Goal: Task Accomplishment & Management: Use online tool/utility

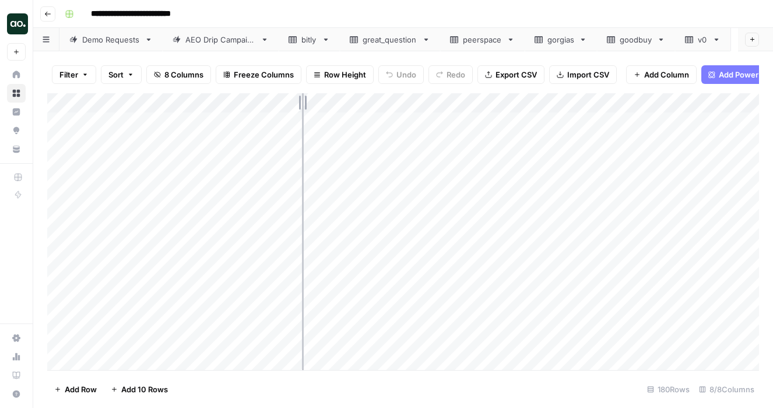
drag, startPoint x: 257, startPoint y: 104, endPoint x: 304, endPoint y: 104, distance: 47.2
click at [304, 104] on div "Add Column" at bounding box center [403, 231] width 712 height 277
drag, startPoint x: 305, startPoint y: 103, endPoint x: 369, endPoint y: 101, distance: 63.5
click at [369, 102] on div "Add Column" at bounding box center [403, 231] width 712 height 277
click at [194, 180] on div "Add Column" at bounding box center [403, 231] width 712 height 277
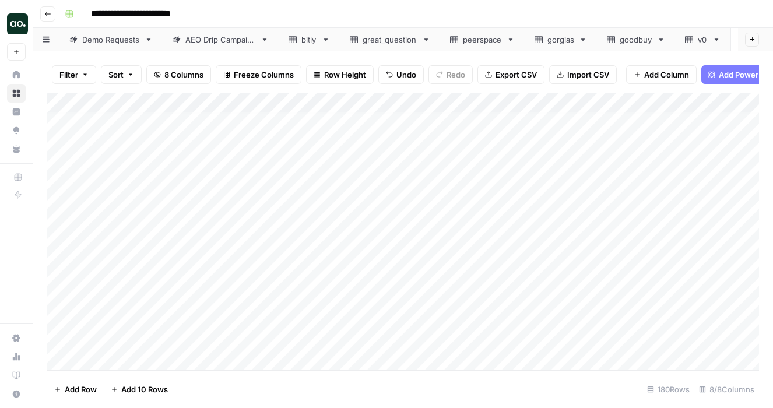
scroll to position [5, 0]
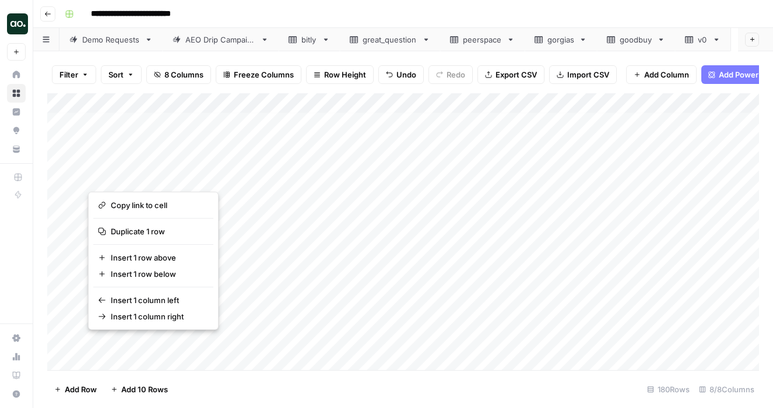
click at [199, 177] on button "button" at bounding box center [229, 177] width 282 height 20
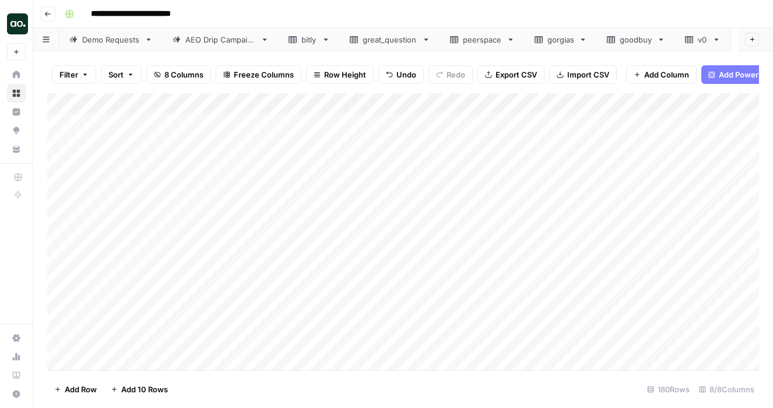
click at [75, 173] on div "Add Column" at bounding box center [403, 231] width 712 height 277
click at [59, 175] on div "Add Column" at bounding box center [403, 231] width 712 height 277
click at [80, 394] on span "Delete 1 Row" at bounding box center [77, 390] width 47 height 12
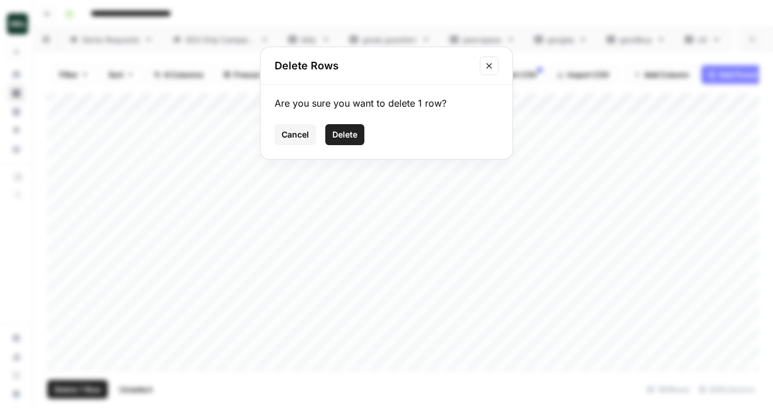
click at [346, 138] on span "Delete" at bounding box center [344, 135] width 25 height 12
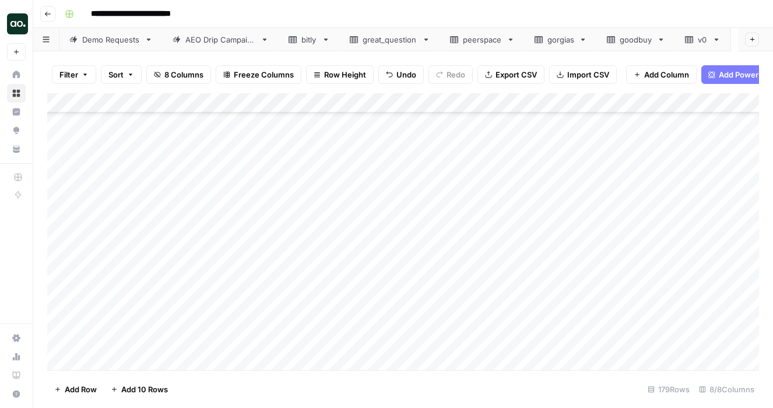
scroll to position [96, 0]
drag, startPoint x: 370, startPoint y: 104, endPoint x: 400, endPoint y: 105, distance: 30.3
click at [400, 105] on div "Add Column" at bounding box center [403, 231] width 712 height 277
click at [61, 184] on div "Add Column" at bounding box center [403, 231] width 712 height 277
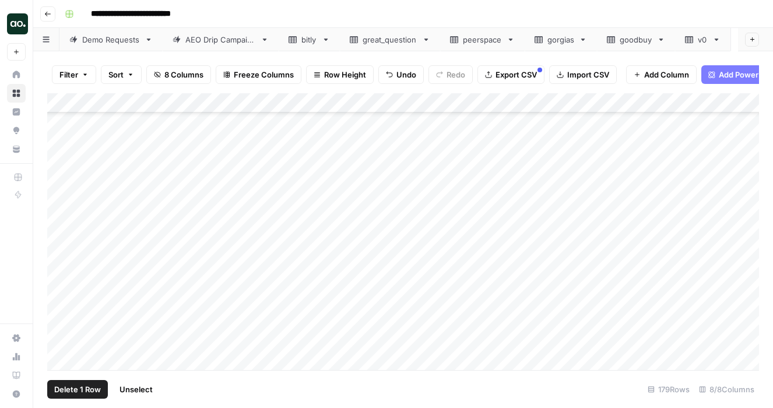
click at [81, 388] on span "Delete 1 Row" at bounding box center [77, 390] width 47 height 12
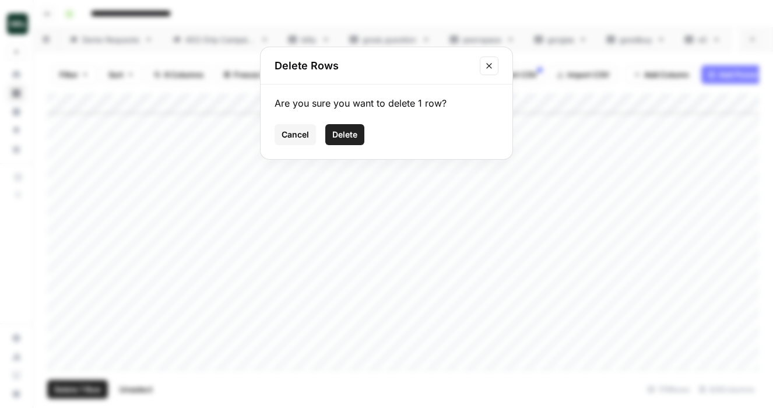
click at [345, 131] on span "Delete" at bounding box center [344, 135] width 25 height 12
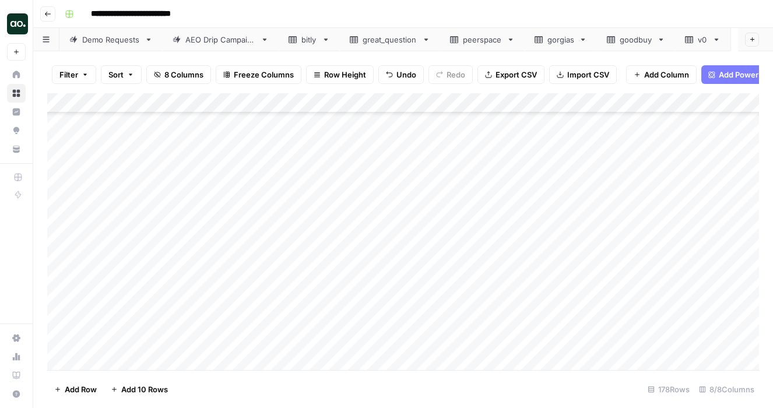
click at [55, 184] on div "Add Column" at bounding box center [403, 231] width 712 height 277
click at [79, 386] on span "Delete 1 Row" at bounding box center [77, 390] width 47 height 12
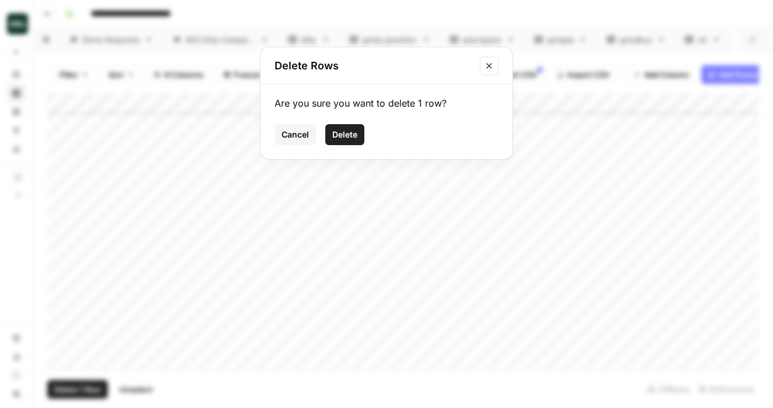
click at [340, 143] on button "Delete" at bounding box center [344, 134] width 39 height 21
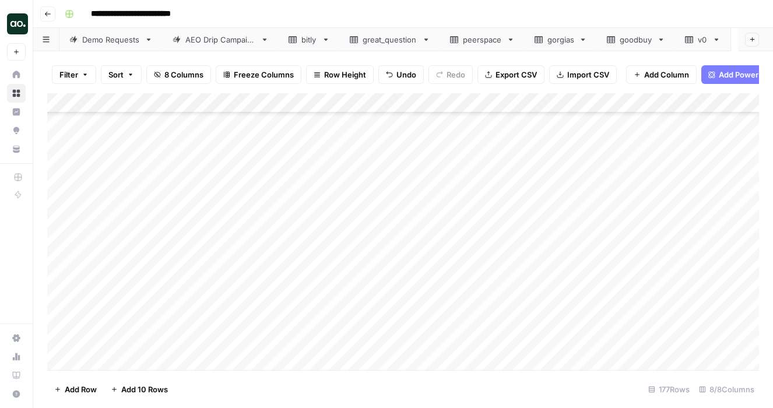
scroll to position [821, 0]
click at [61, 211] on div "Add Column" at bounding box center [403, 231] width 712 height 277
click at [68, 390] on span "Delete 1 Row" at bounding box center [77, 390] width 47 height 12
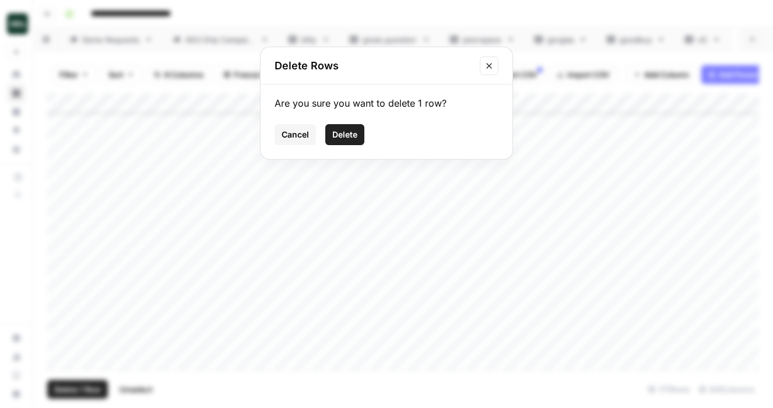
click at [345, 129] on span "Delete" at bounding box center [344, 135] width 25 height 12
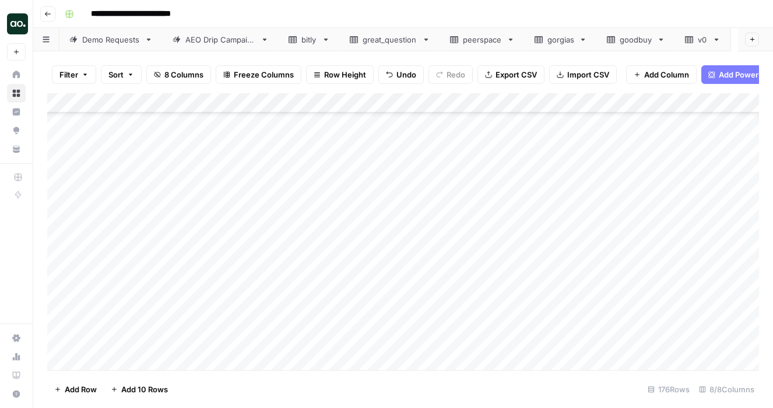
click at [61, 233] on div "Add Column" at bounding box center [403, 231] width 712 height 277
click at [85, 391] on span "Delete 1 Row" at bounding box center [77, 390] width 47 height 12
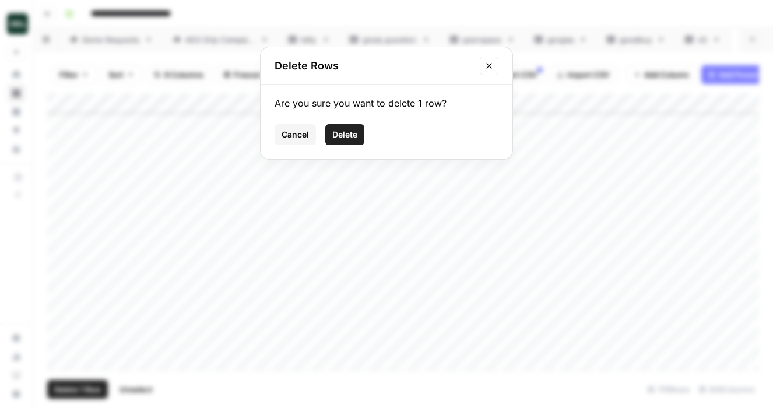
click at [336, 135] on span "Delete" at bounding box center [344, 135] width 25 height 12
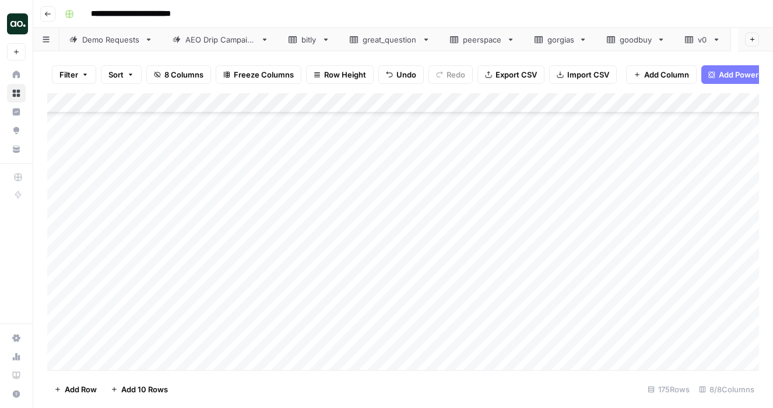
scroll to position [1560, 0]
click at [65, 187] on div "Add Column" at bounding box center [403, 231] width 712 height 277
click at [64, 167] on div "Add Column" at bounding box center [403, 231] width 712 height 277
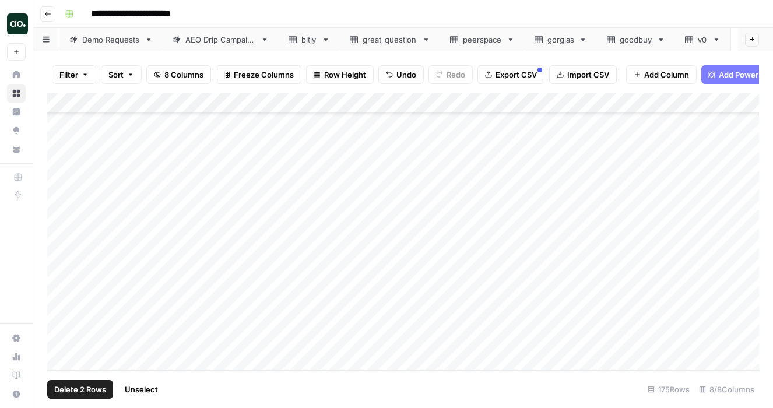
click at [62, 244] on div "Add Column" at bounding box center [403, 231] width 712 height 277
click at [58, 185] on div "Add Column" at bounding box center [403, 231] width 712 height 277
click at [65, 209] on div "Add Column" at bounding box center [403, 231] width 712 height 277
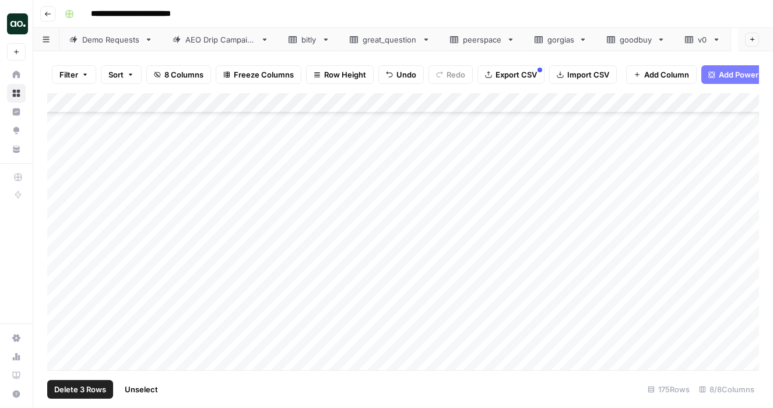
scroll to position [2390, 0]
click at [78, 389] on span "Delete 3 Rows" at bounding box center [80, 390] width 52 height 12
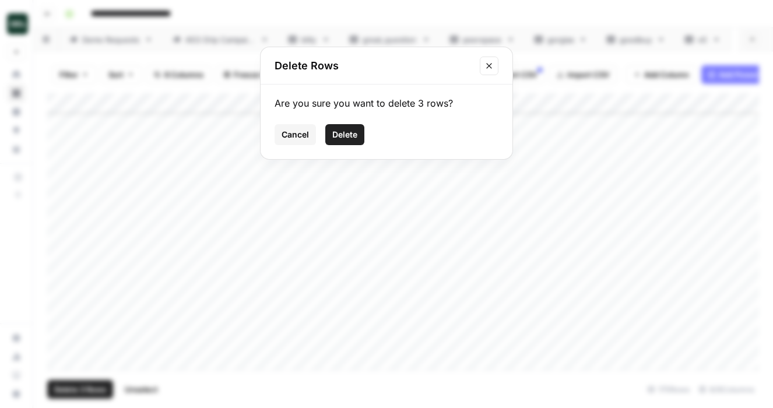
click at [339, 132] on span "Delete" at bounding box center [344, 135] width 25 height 12
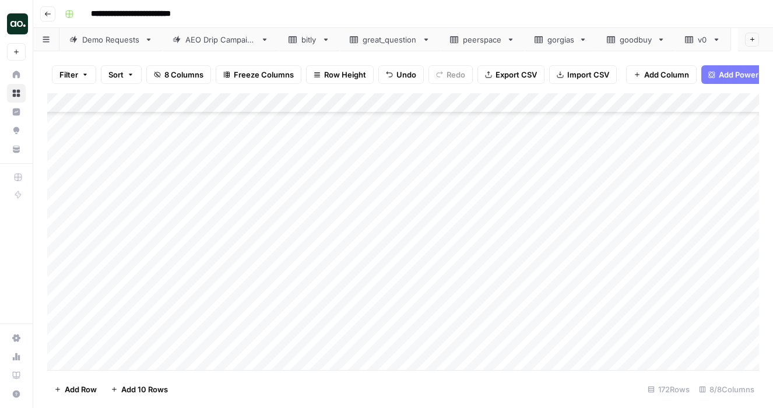
scroll to position [2903, 0]
click at [68, 250] on div "Add Column" at bounding box center [403, 231] width 712 height 277
click at [59, 249] on div "Add Column" at bounding box center [403, 231] width 712 height 277
click at [61, 173] on div "Add Column" at bounding box center [403, 231] width 712 height 277
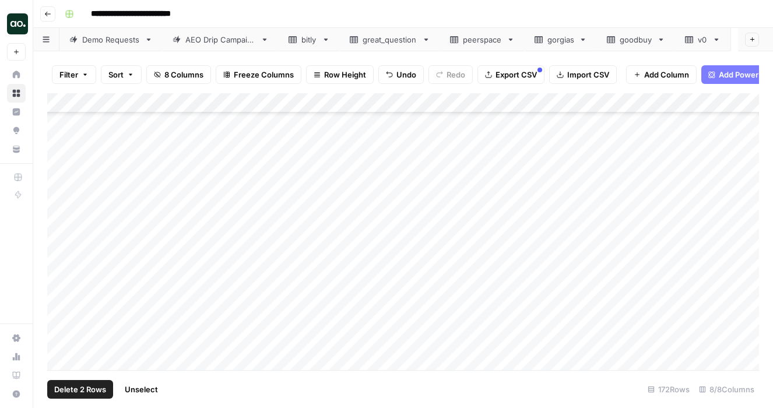
scroll to position [3170, 0]
click at [95, 386] on span "Delete 2 Rows" at bounding box center [80, 390] width 52 height 12
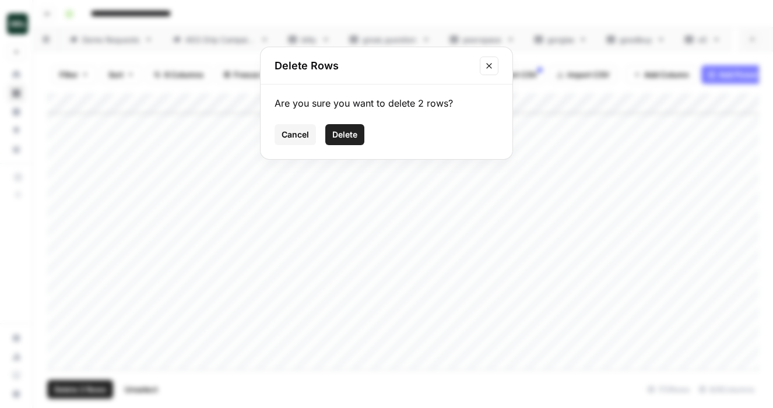
click at [337, 135] on span "Delete" at bounding box center [344, 135] width 25 height 12
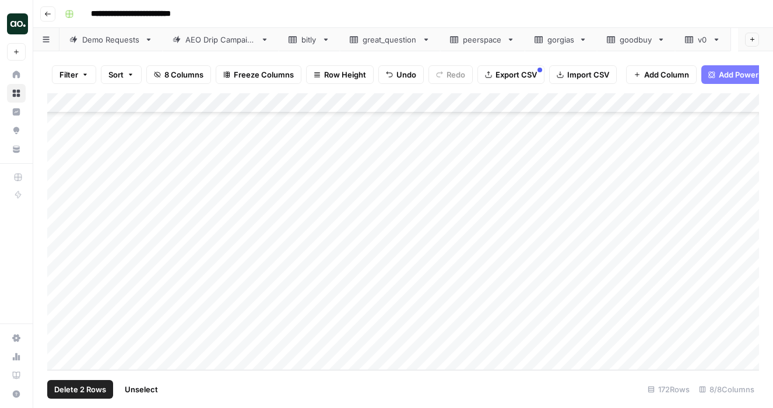
scroll to position [3130, 0]
click at [140, 101] on div "Add Column" at bounding box center [403, 231] width 712 height 277
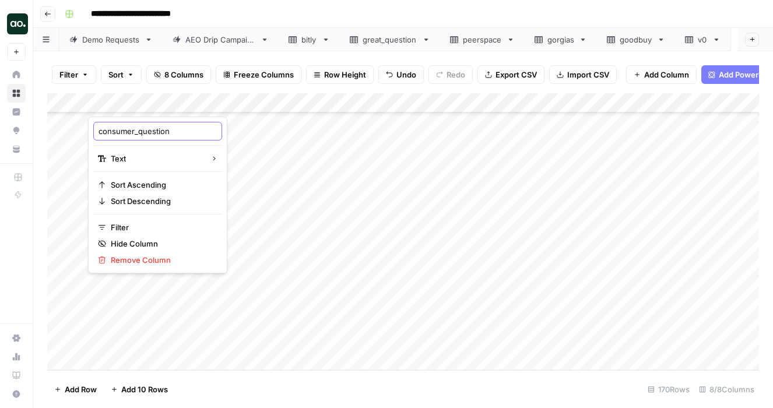
drag, startPoint x: 138, startPoint y: 133, endPoint x: 78, endPoint y: 130, distance: 60.1
click at [78, 130] on body "**********" at bounding box center [386, 204] width 773 height 408
click at [138, 129] on input "consumer_question" at bounding box center [158, 131] width 118 height 12
drag, startPoint x: 138, startPoint y: 129, endPoint x: 115, endPoint y: 129, distance: 22.7
click at [115, 129] on input "consumer_question" at bounding box center [158, 131] width 118 height 12
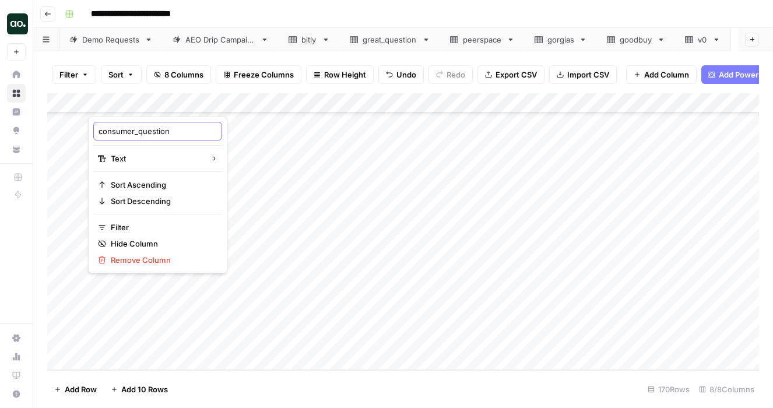
click at [115, 129] on input "consumer_question" at bounding box center [158, 131] width 118 height 12
drag, startPoint x: 138, startPoint y: 133, endPoint x: 94, endPoint y: 133, distance: 43.1
click at [94, 133] on div "consumer_question" at bounding box center [157, 131] width 129 height 19
type input "question"
click at [279, 89] on div "Filter Sort 8 Columns Freeze Columns Row Height Undo Redo Export CSV Import CSV…" at bounding box center [403, 74] width 712 height 37
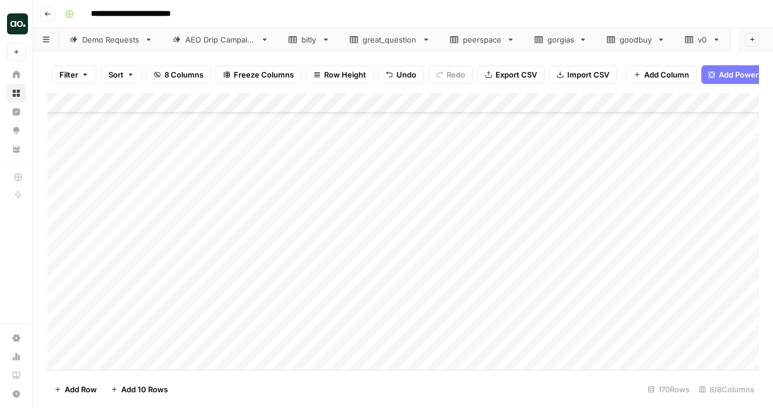
click at [509, 73] on span "Export CSV" at bounding box center [515, 75] width 41 height 12
click at [501, 71] on span "Export CSV" at bounding box center [515, 75] width 41 height 12
